Goal: Task Accomplishment & Management: Manage account settings

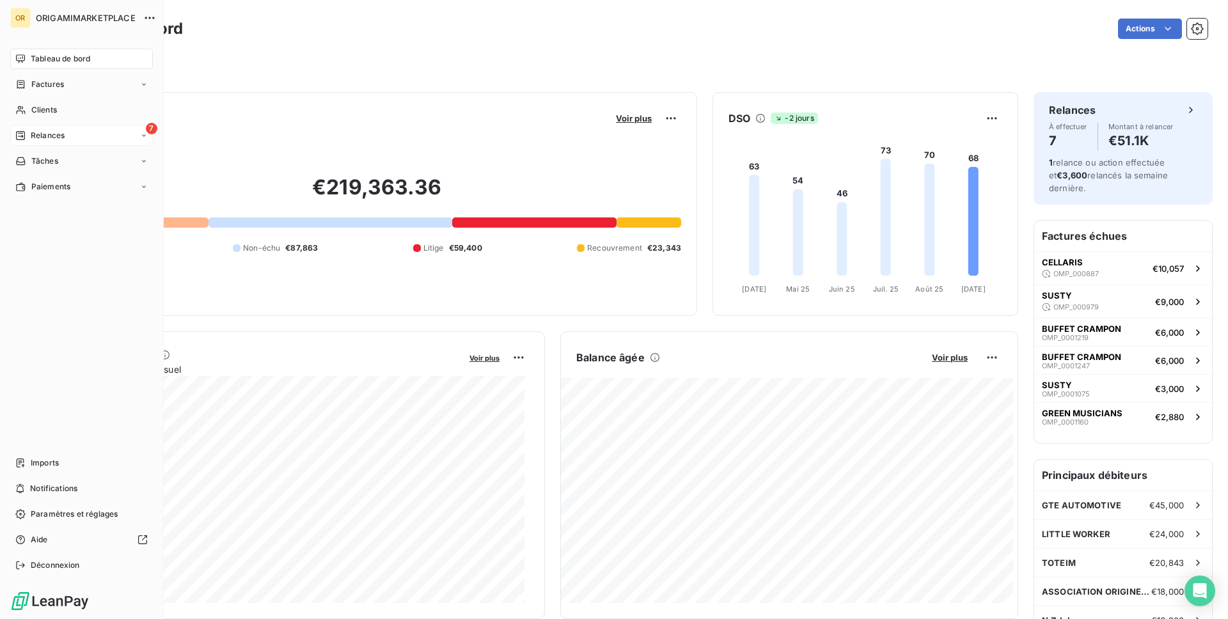
click at [35, 130] on span "Relances" at bounding box center [48, 136] width 34 height 12
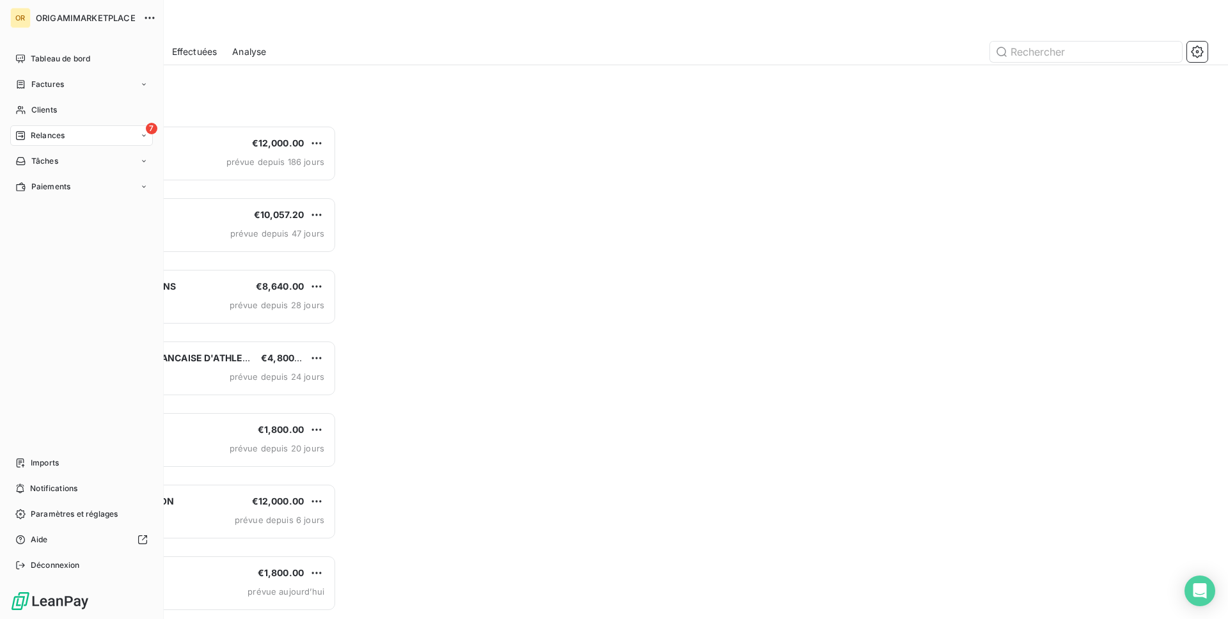
scroll to position [484, 265]
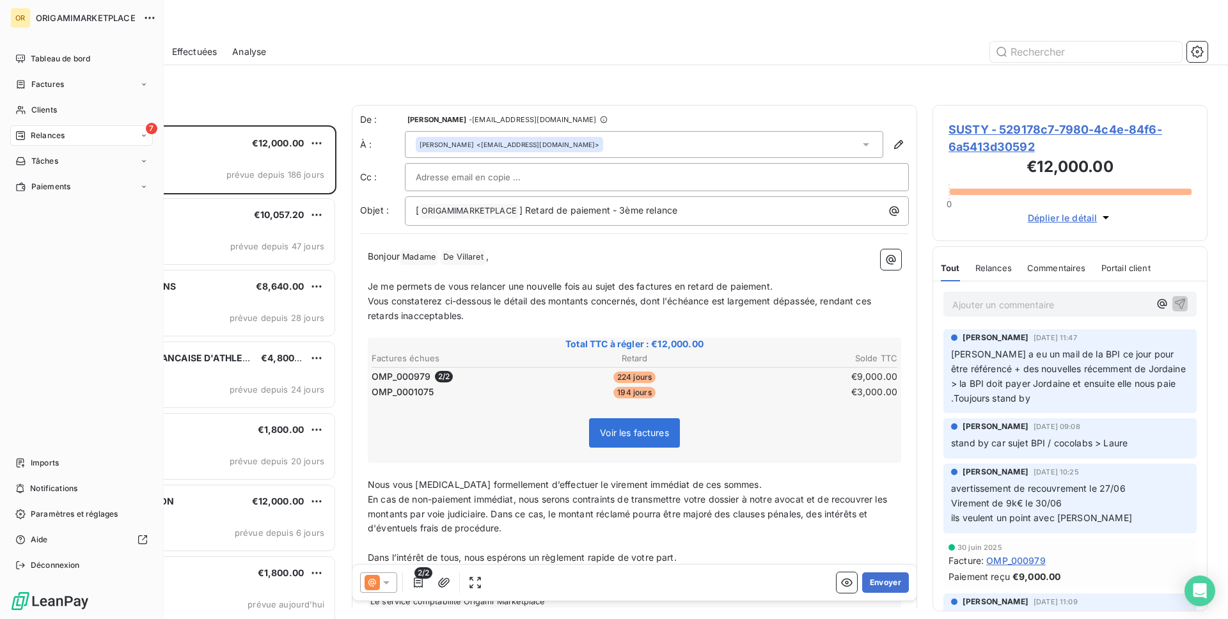
click at [61, 140] on span "Relances" at bounding box center [48, 136] width 34 height 12
click at [76, 164] on div "À effectuer" at bounding box center [89, 161] width 127 height 20
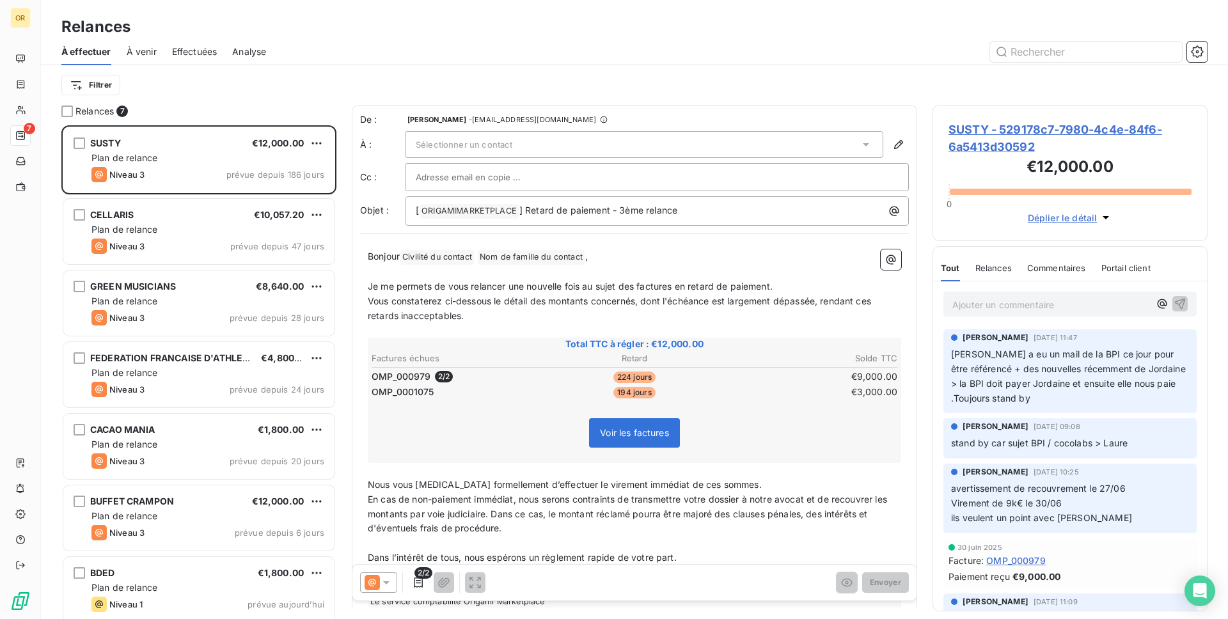
click at [576, 76] on div "Filtrer" at bounding box center [634, 85] width 1146 height 24
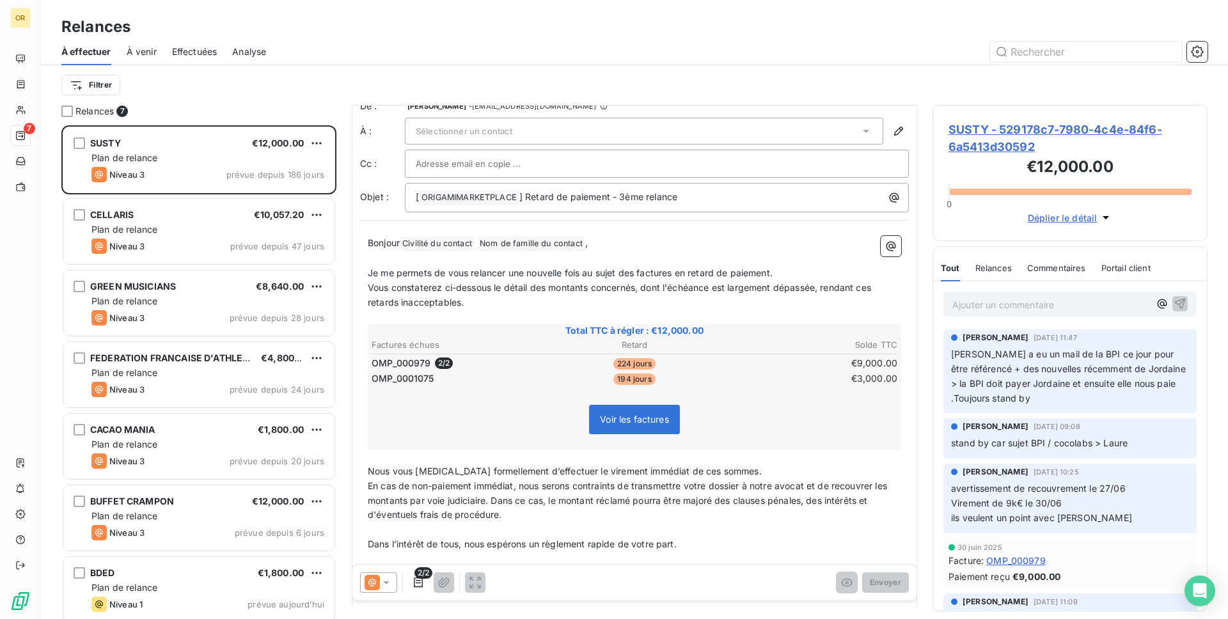
scroll to position [68, 0]
